Goal: Task Accomplishment & Management: Use online tool/utility

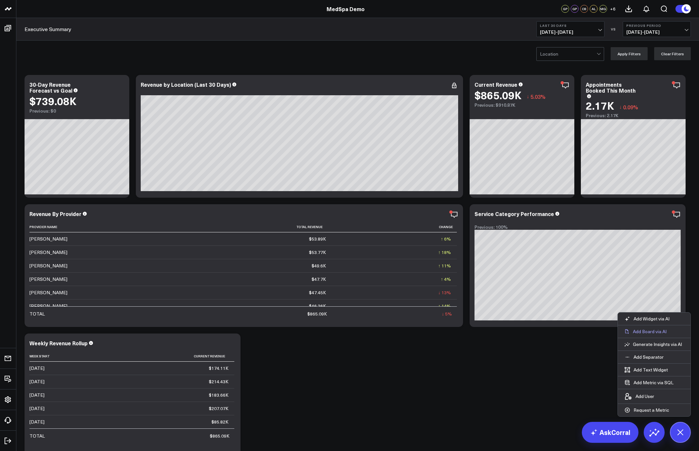
click at [652, 331] on p "Add Board via AI" at bounding box center [649, 331] width 34 height 6
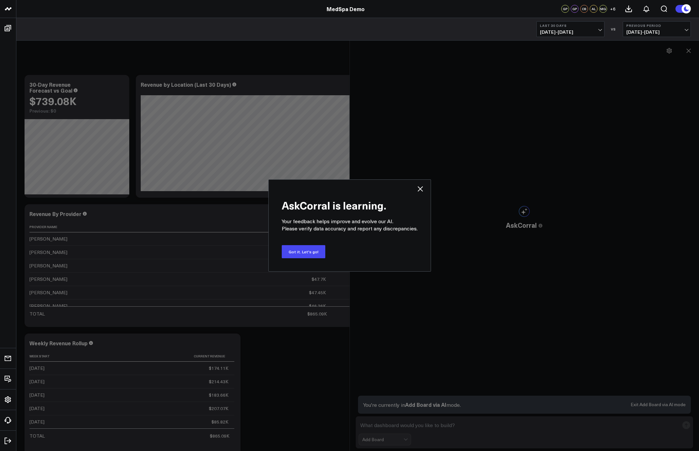
click at [417, 190] on icon at bounding box center [419, 188] width 5 height 5
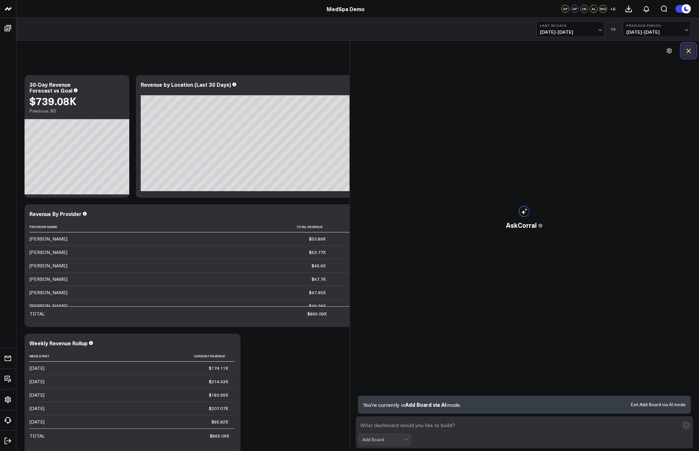
click at [689, 51] on icon at bounding box center [688, 50] width 7 height 7
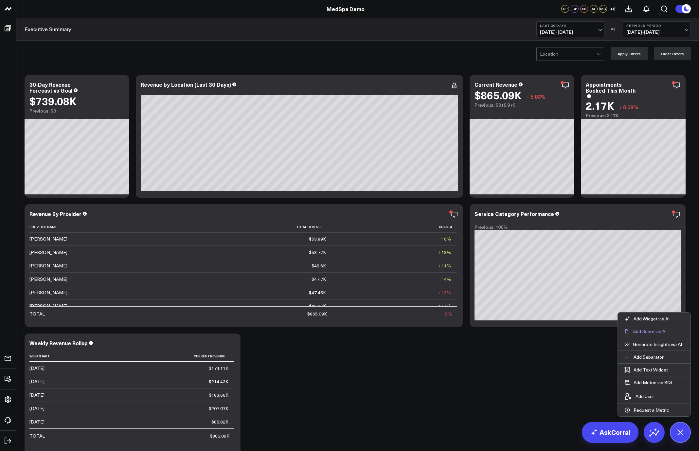
click at [648, 331] on p "Add Board via AI" at bounding box center [649, 331] width 34 height 6
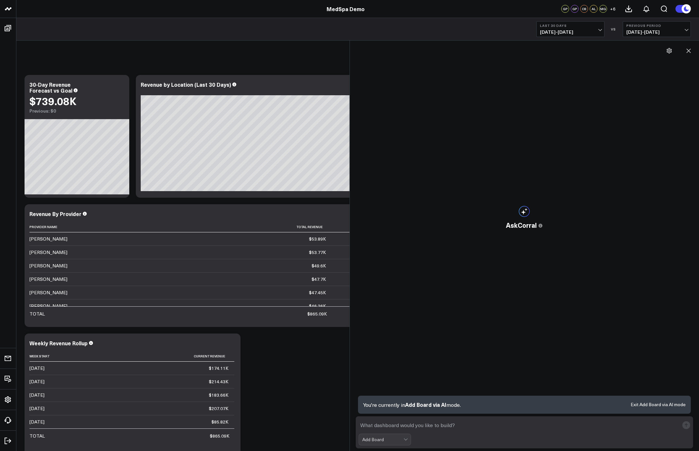
click at [473, 427] on textarea at bounding box center [518, 425] width 320 height 12
type textarea "p;lkajsd;flkjasdf"
drag, startPoint x: 355, startPoint y: 423, endPoint x: 335, endPoint y: 423, distance: 19.3
click at [519, 419] on form "Add Board" at bounding box center [523, 432] width 337 height 32
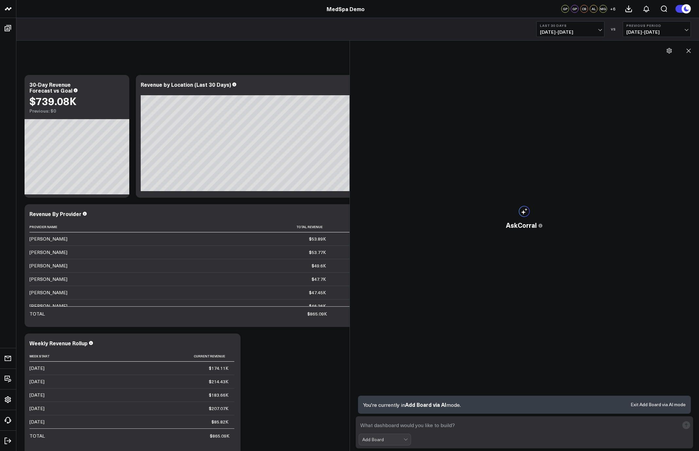
click at [515, 424] on textarea at bounding box center [518, 425] width 320 height 12
type textarea "a"
click at [483, 426] on textarea at bounding box center [518, 425] width 320 height 12
type textarea "d"
click at [436, 406] on span "Add Board via AI" at bounding box center [425, 404] width 41 height 7
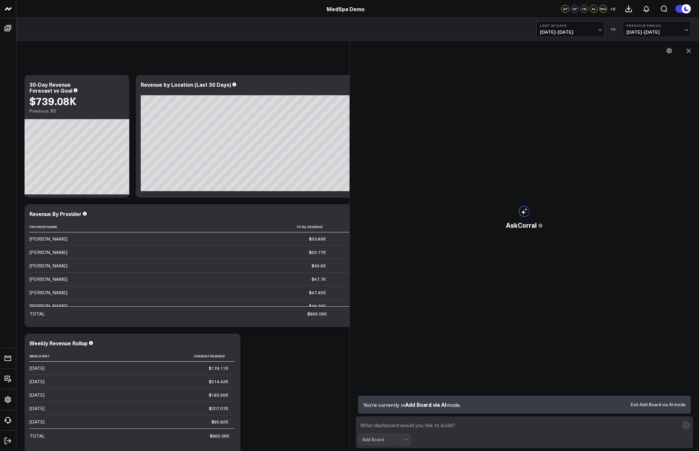
click at [369, 426] on textarea at bounding box center [518, 425] width 320 height 12
type textarea "asdfasdfasdf"
click at [389, 426] on textarea "asdfasdfasdf" at bounding box center [518, 425] width 320 height 12
type textarea "dfdsasdffdsasdffdsa"
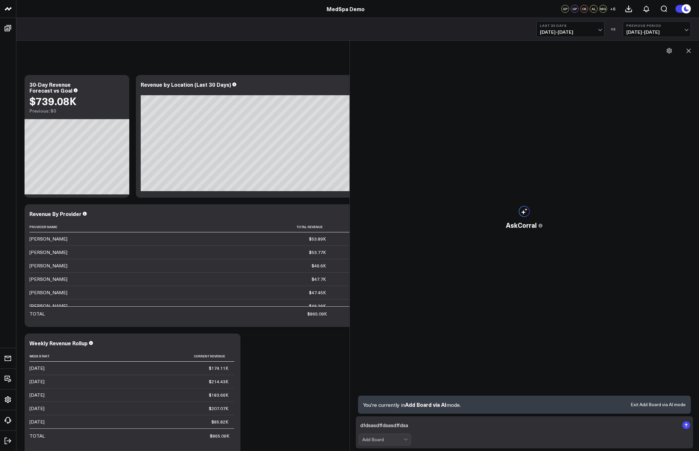
click at [396, 425] on textarea "dfdsasdffdsasdffdsa" at bounding box center [518, 425] width 320 height 12
